Goal: Task Accomplishment & Management: Use online tool/utility

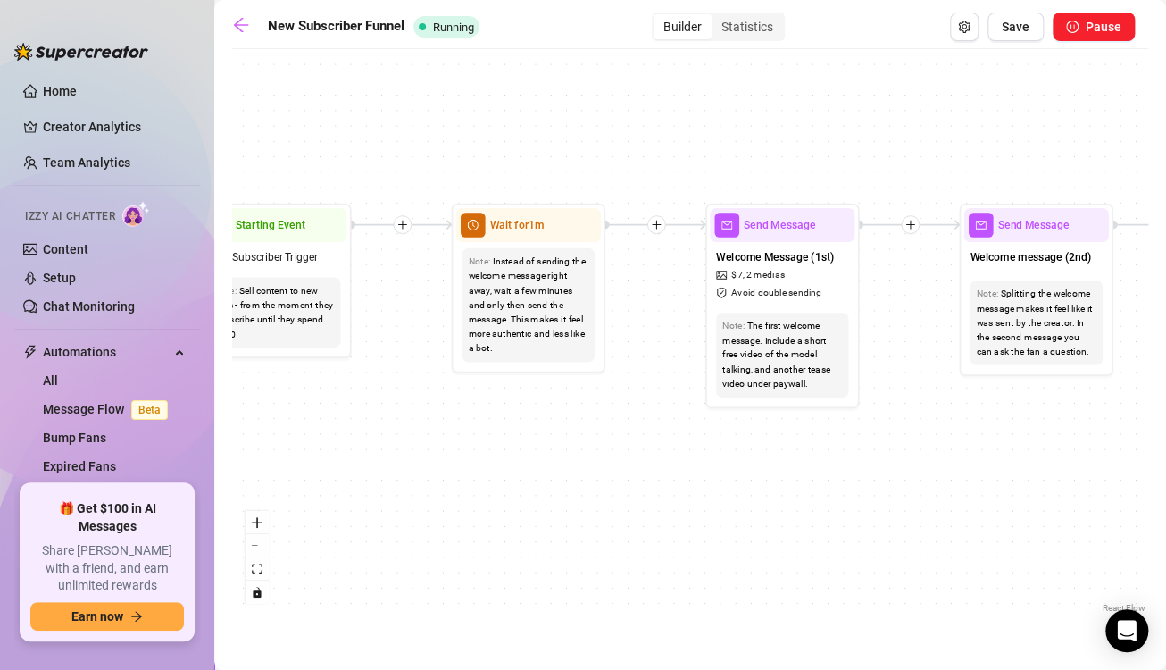
drag, startPoint x: 645, startPoint y: 425, endPoint x: 683, endPoint y: 446, distance: 43.2
click at [683, 446] on div "If True If True If True If False If False If False Wait for 30m Merge Merge Mer…" at bounding box center [690, 337] width 916 height 559
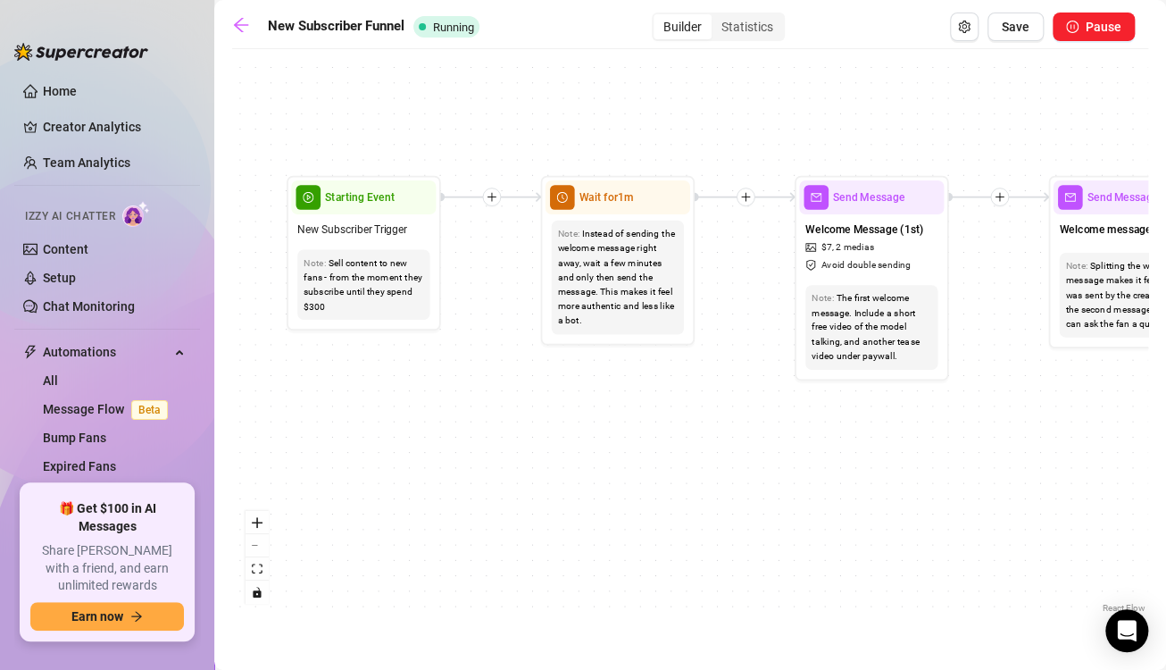
drag, startPoint x: 325, startPoint y: 438, endPoint x: 403, endPoint y: 436, distance: 78.6
click at [417, 428] on div "If True If True If True If False If False If False Wait for 30m Merge Merge Mer…" at bounding box center [690, 337] width 916 height 559
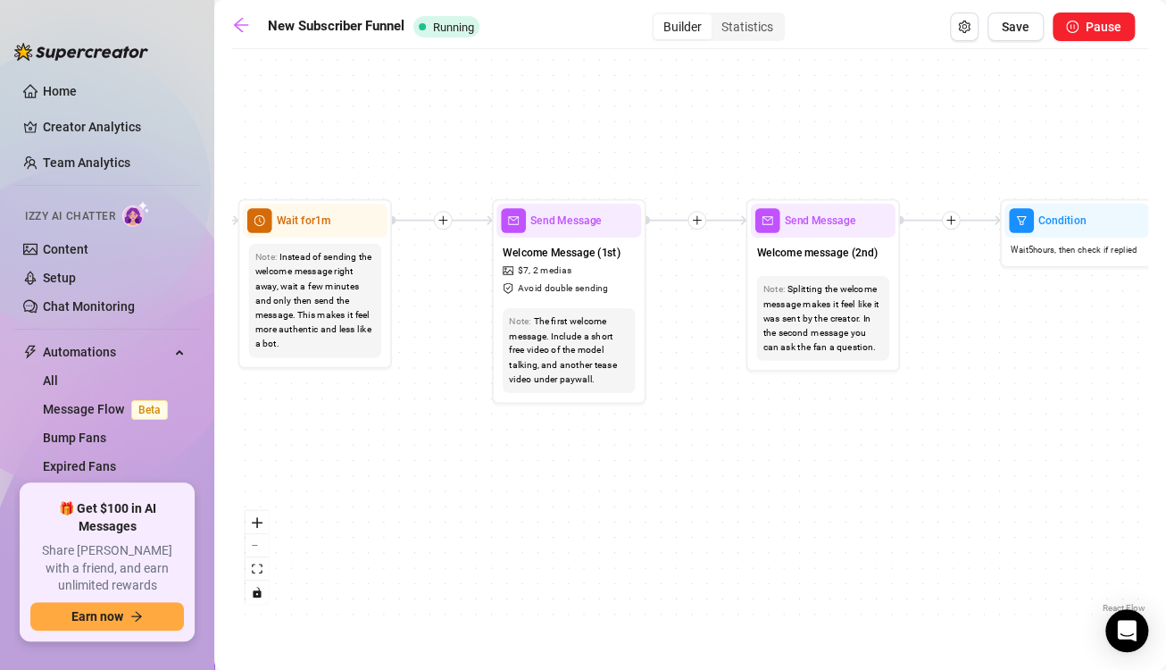
drag, startPoint x: 659, startPoint y: 478, endPoint x: 356, endPoint y: 489, distance: 302.8
click at [356, 489] on div "If True If True If True If False If False If False Wait for 30m Merge Merge Mer…" at bounding box center [690, 337] width 916 height 559
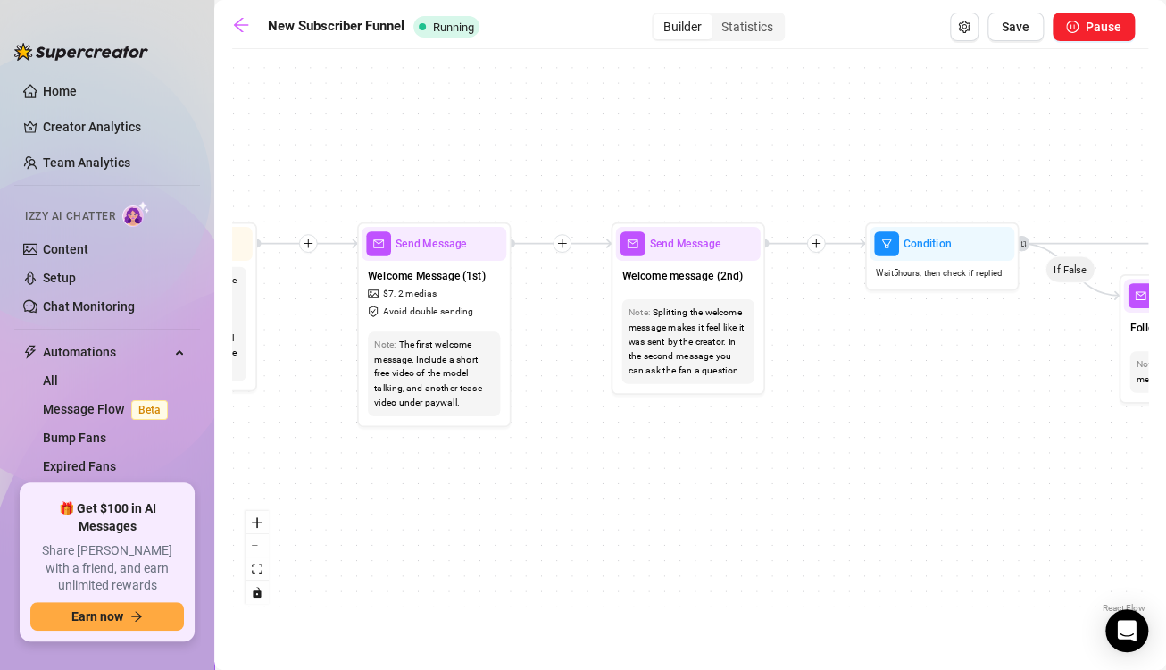
drag, startPoint x: 835, startPoint y: 422, endPoint x: 749, endPoint y: 441, distance: 87.7
click at [749, 441] on div "If True If True If True If False If False If False Wait for 30m Merge Merge Mer…" at bounding box center [690, 337] width 916 height 559
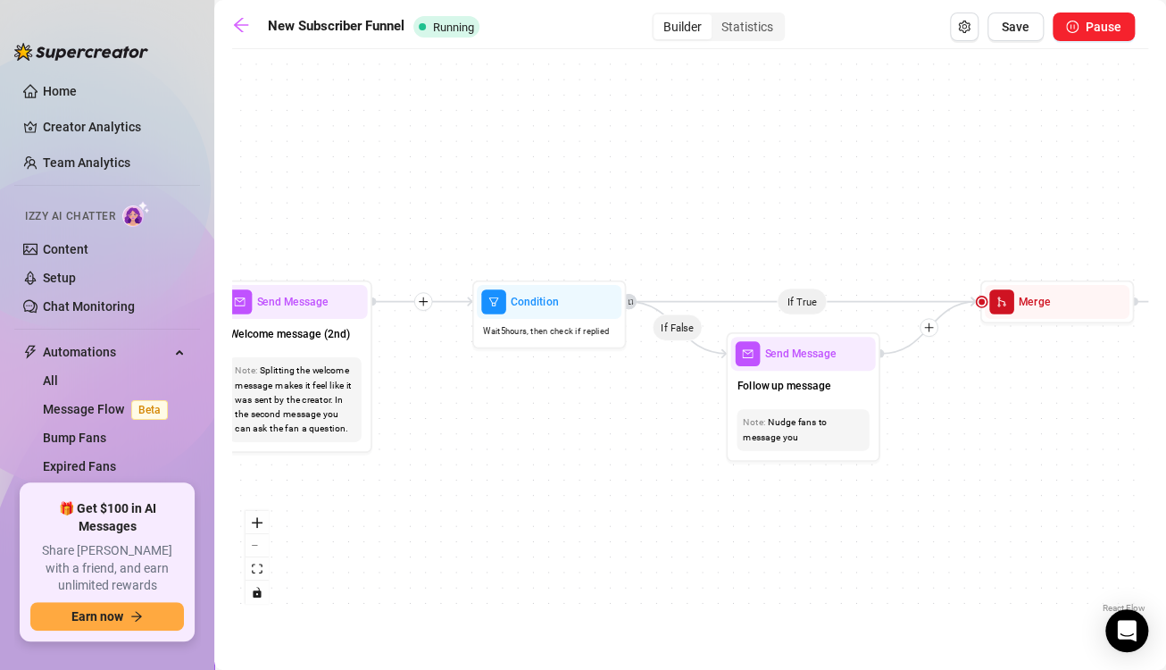
drag, startPoint x: 663, startPoint y: 451, endPoint x: 634, endPoint y: 454, distance: 29.7
click at [628, 457] on div "If True If True If True If False If False If False Wait for 30m Merge Merge Mer…" at bounding box center [690, 337] width 916 height 559
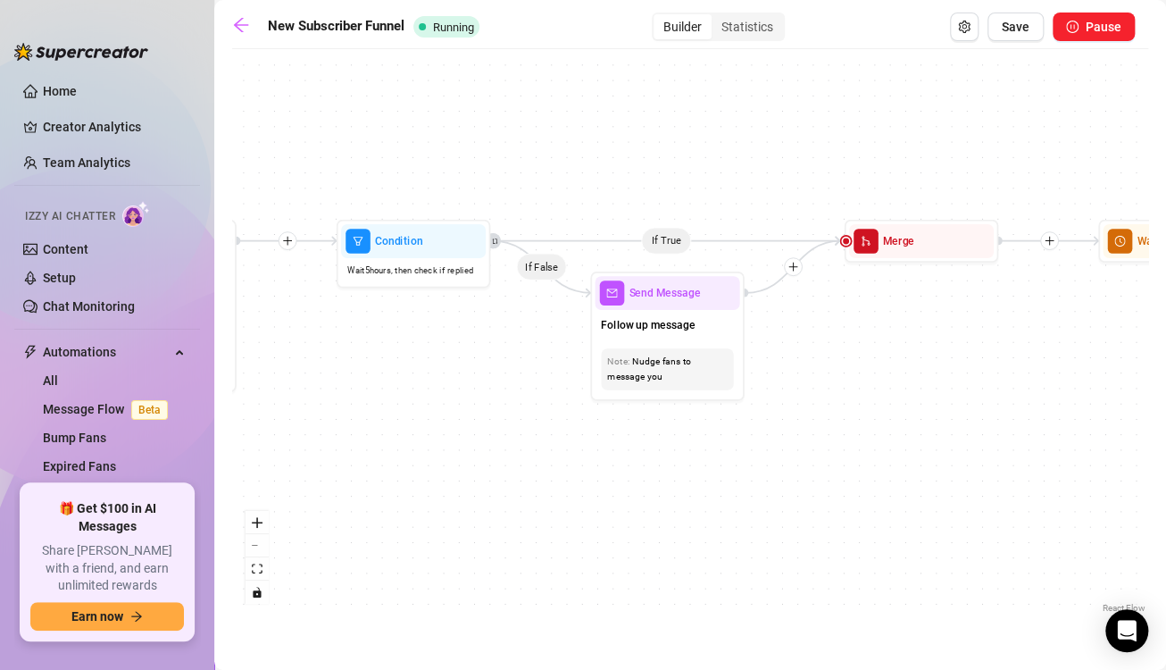
click at [488, 426] on div "If True If True If True If False If False If False Wait for 30m Merge Merge Mer…" at bounding box center [690, 337] width 916 height 559
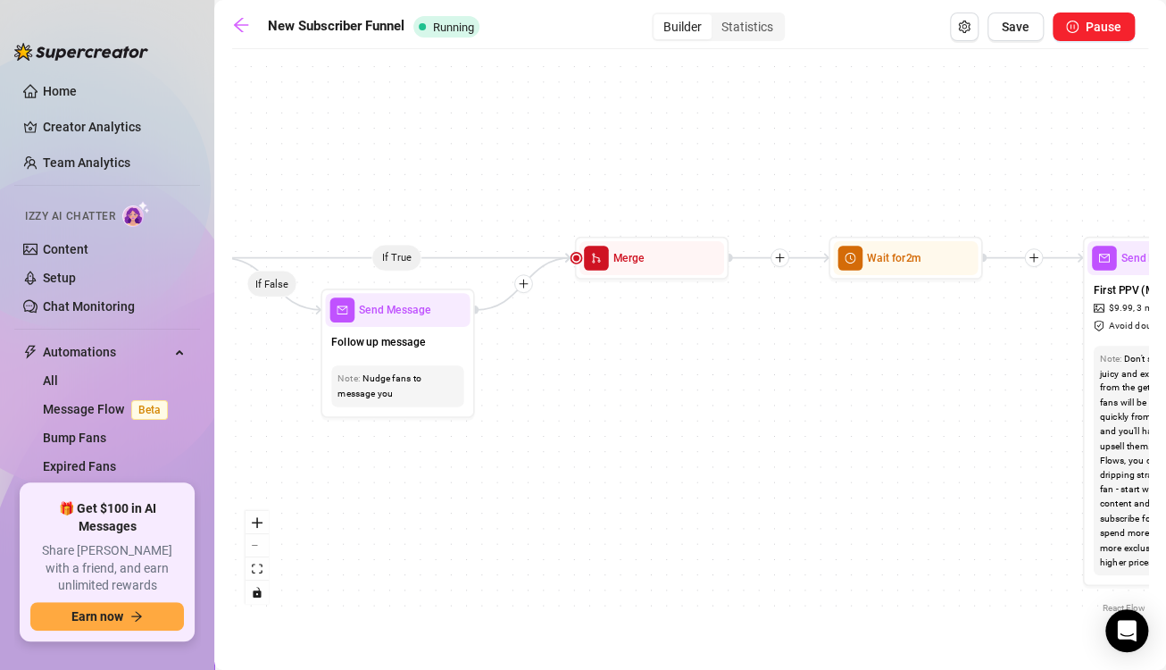
drag, startPoint x: 923, startPoint y: 402, endPoint x: 659, endPoint y: 420, distance: 264.8
click at [659, 420] on div "If True If True If True If False If False If False Wait for 30m Merge Merge Mer…" at bounding box center [690, 337] width 916 height 559
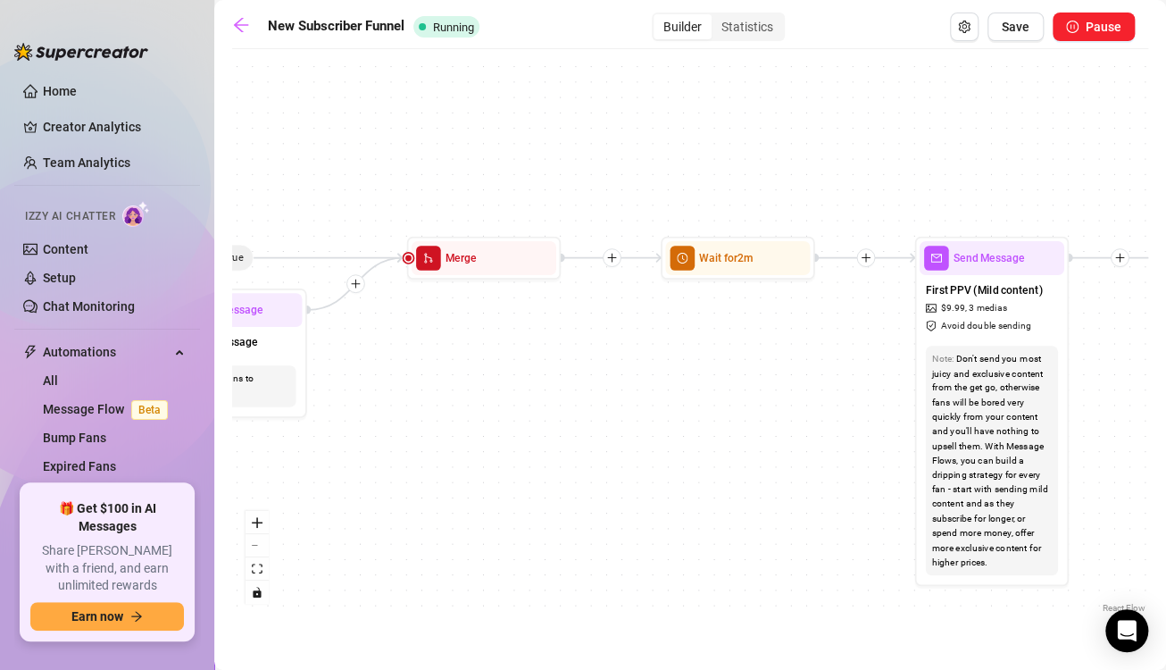
drag, startPoint x: 778, startPoint y: 343, endPoint x: 761, endPoint y: 343, distance: 17.9
click at [761, 343] on div "If True If True If True If False If False If False Wait for 30m Merge Merge Mer…" at bounding box center [690, 337] width 916 height 559
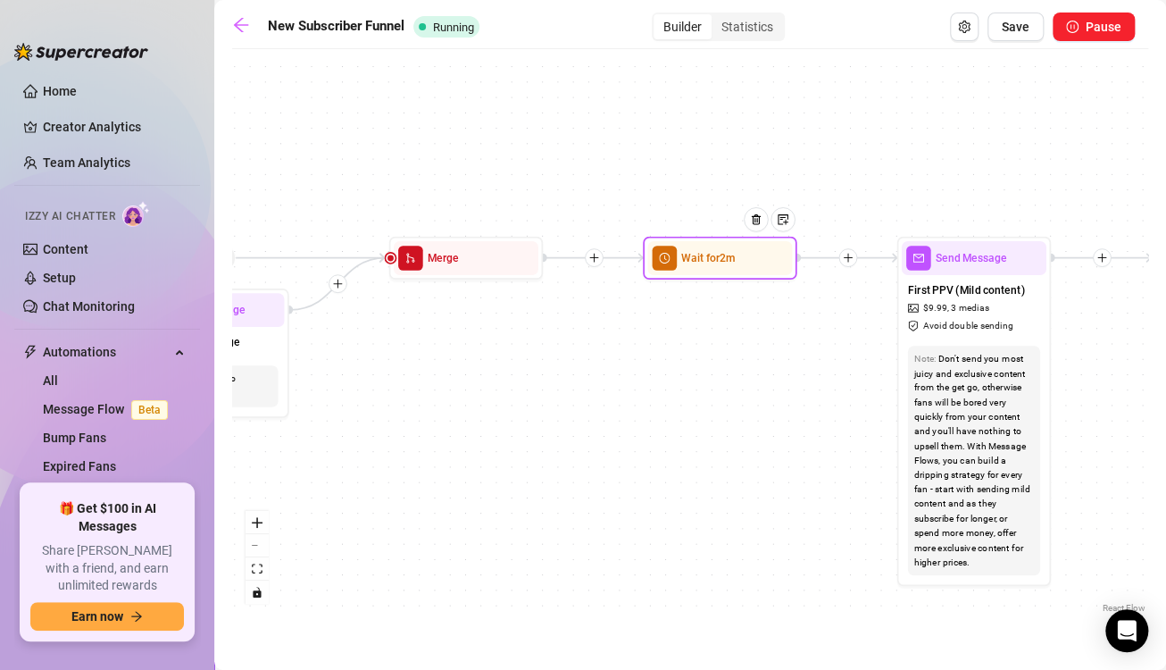
click at [728, 263] on span "Wait for 2m" at bounding box center [708, 257] width 54 height 17
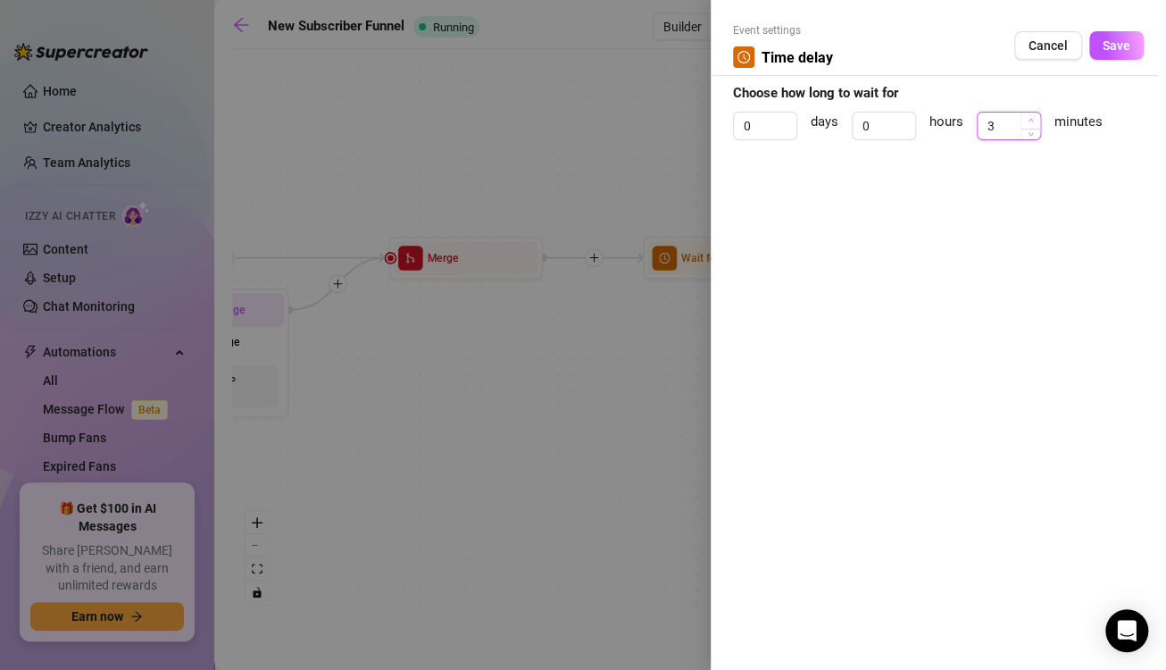
click at [1028, 118] on icon "up" at bounding box center [1030, 120] width 6 height 6
click at [1027, 118] on icon "up" at bounding box center [1030, 120] width 6 height 6
click at [1027, 119] on icon "up" at bounding box center [1030, 120] width 6 height 6
type input "7"
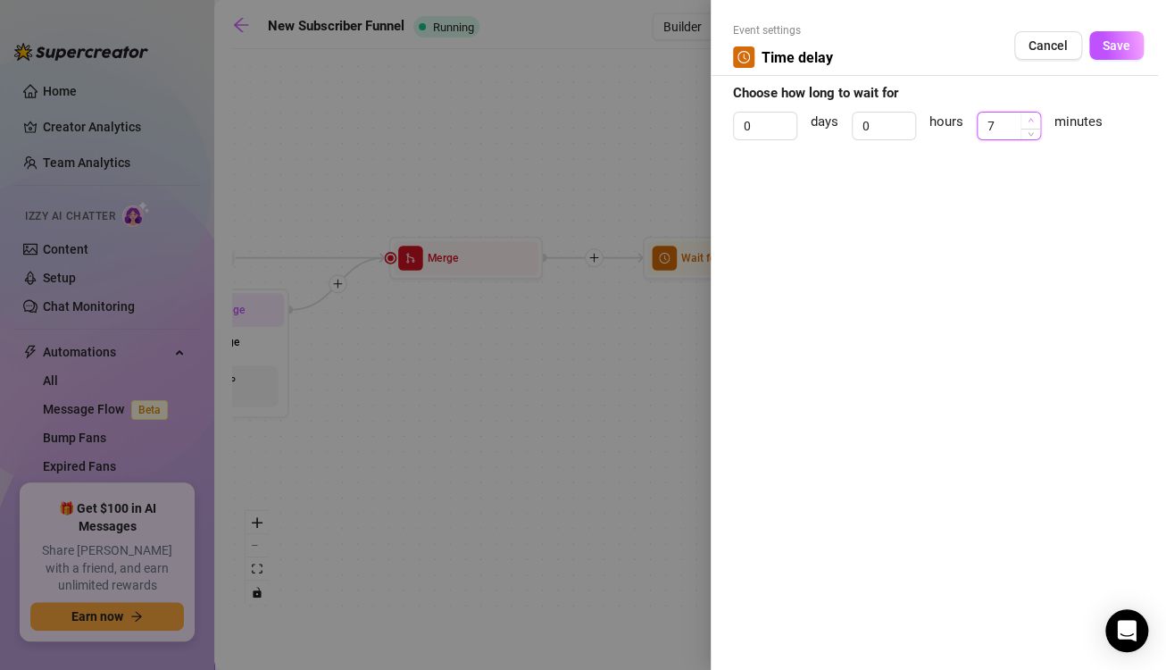
click at [1027, 119] on icon "up" at bounding box center [1030, 120] width 6 height 6
drag, startPoint x: 1013, startPoint y: 129, endPoint x: 998, endPoint y: 128, distance: 15.2
click at [1013, 129] on input "7" at bounding box center [1008, 125] width 62 height 27
type input "30"
click at [1127, 49] on span "Save" at bounding box center [1116, 45] width 28 height 14
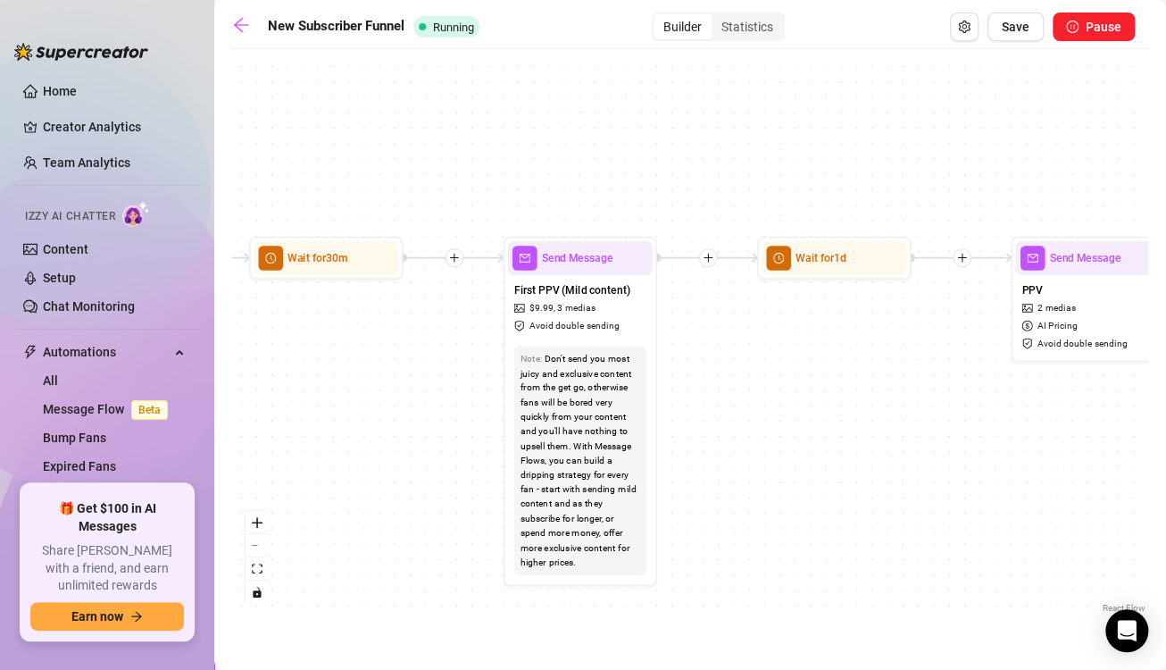
drag, startPoint x: 448, startPoint y: 458, endPoint x: 392, endPoint y: 448, distance: 57.1
click at [353, 448] on div "If True If True If True If False If False If False Wait for 30m Merge Merge Mer…" at bounding box center [690, 337] width 916 height 559
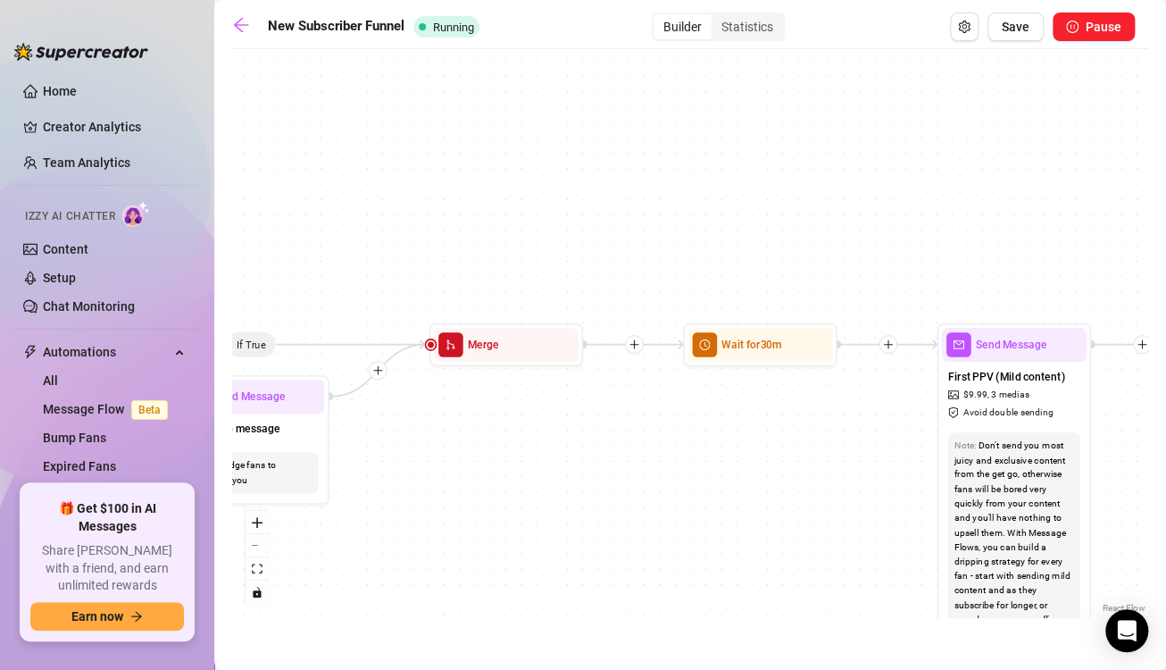
drag, startPoint x: 370, startPoint y: 145, endPoint x: 900, endPoint y: 247, distance: 540.1
click at [919, 241] on div "If True If True If True If False If False If False Wait for 30m Merge Merge Mer…" at bounding box center [690, 337] width 916 height 559
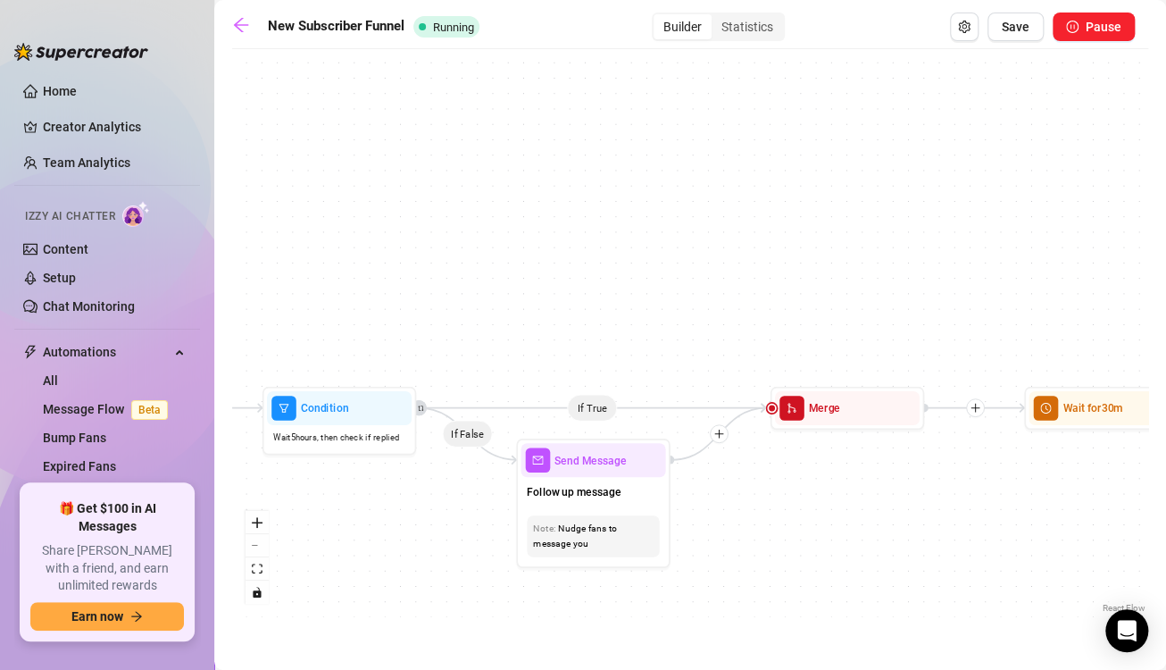
drag, startPoint x: 331, startPoint y: 161, endPoint x: 668, endPoint y: 218, distance: 341.4
click at [671, 216] on div "If True If True If True If False If False If False Wait for 30m Merge Merge Mer…" at bounding box center [690, 337] width 916 height 559
